Goal: Find specific page/section: Find specific page/section

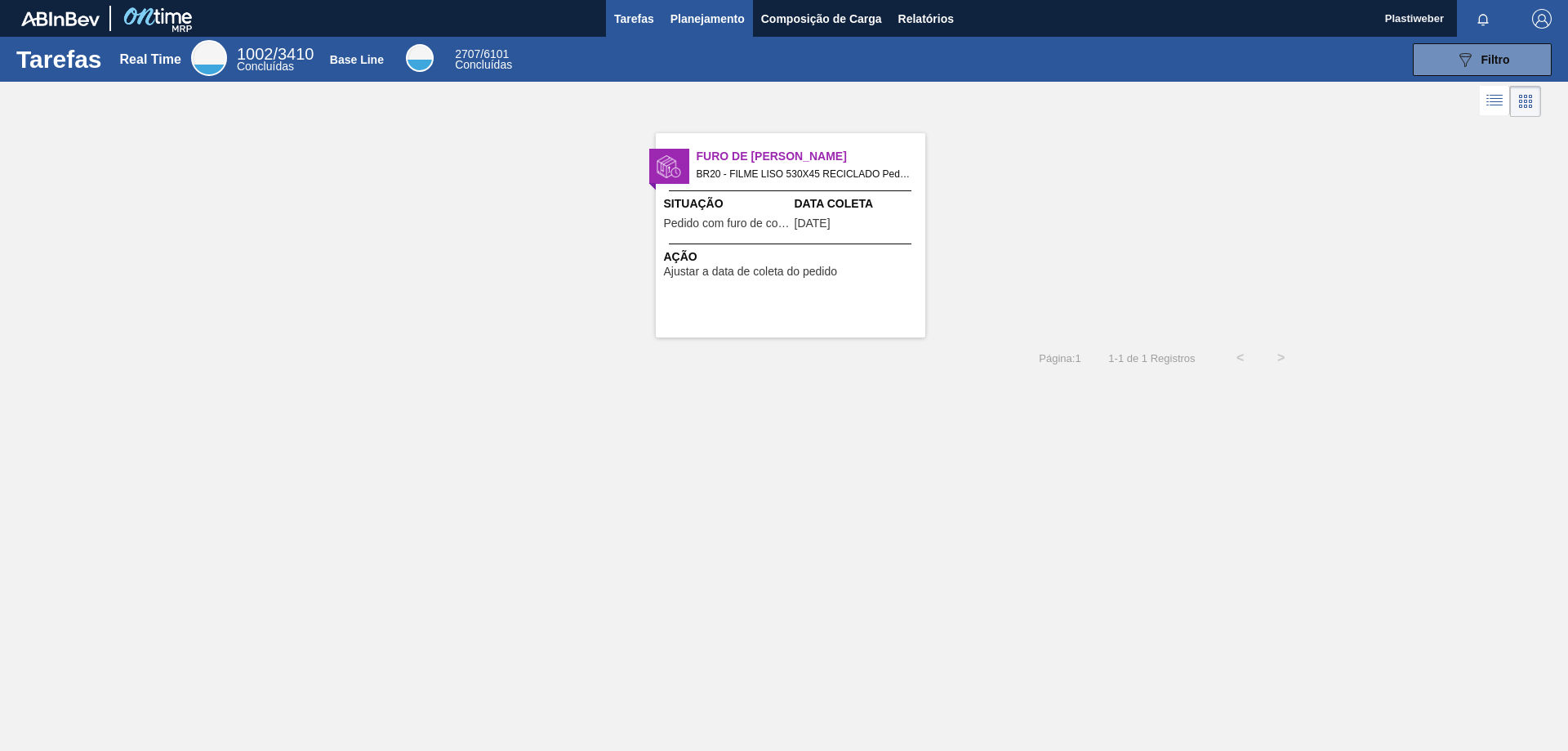
click at [694, 18] on span "Planejamento" at bounding box center [707, 18] width 74 height 19
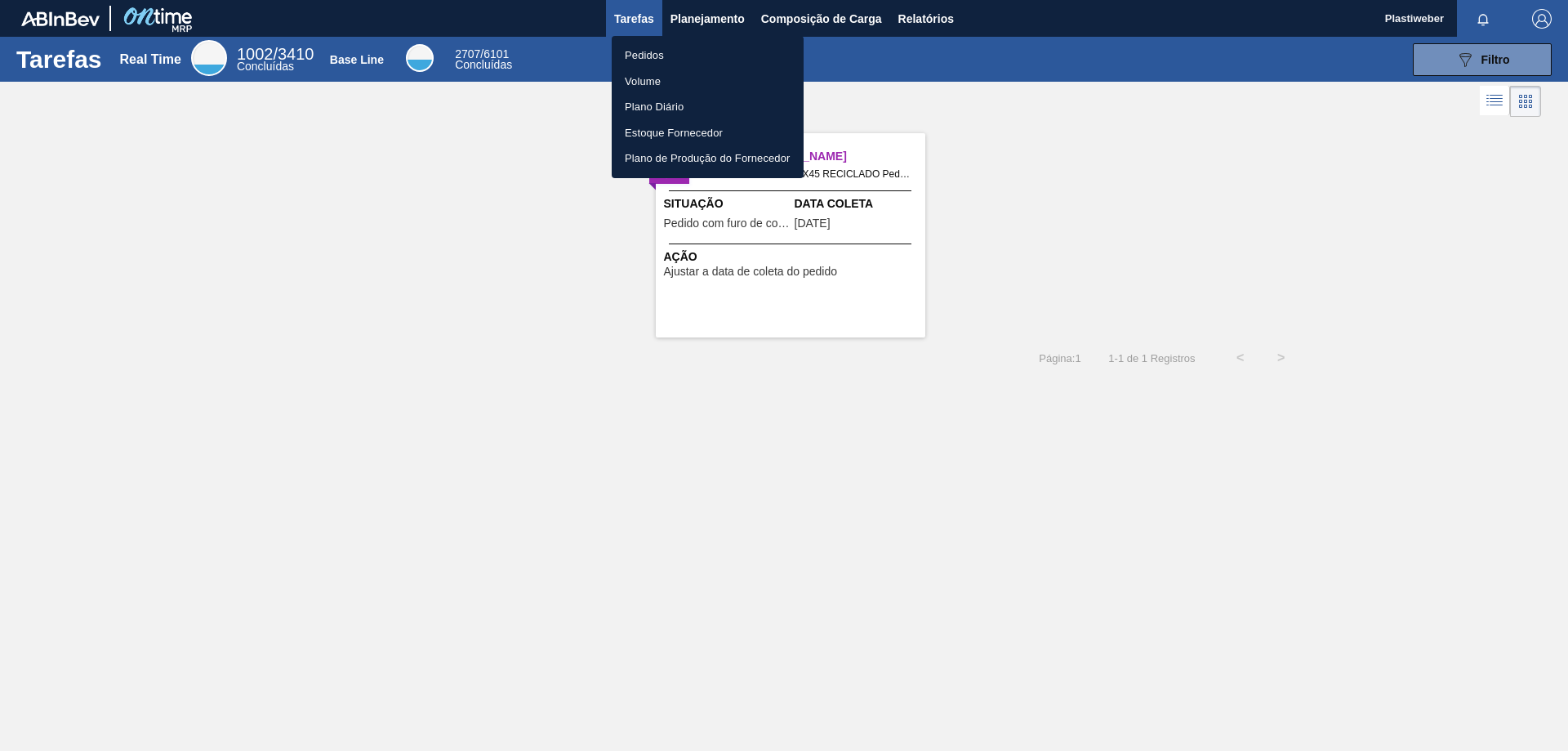
click at [633, 56] on li "Pedidos" at bounding box center [708, 55] width 192 height 26
